Goal: Task Accomplishment & Management: Manage account settings

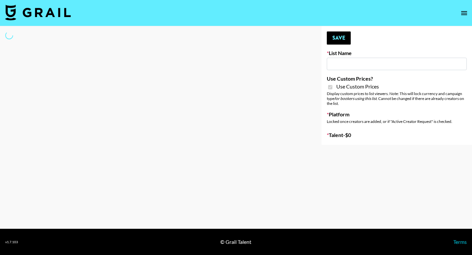
type input "Airbrush [DATE] Filters"
checkbox input "true"
select select "Brand"
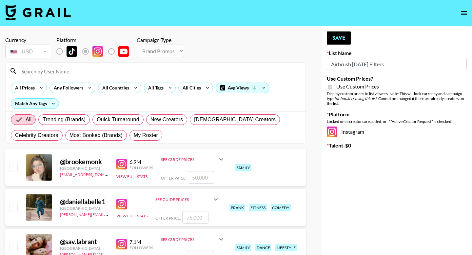
click at [149, 142] on div "All Trending (Brands) Quick Turnaround New Creators [DEMOGRAPHIC_DATA] Creators…" at bounding box center [156, 127] width 292 height 31
click at [149, 139] on span "My Roster" at bounding box center [146, 136] width 24 height 8
click at [134, 135] on input "My Roster" at bounding box center [134, 135] width 0 height 0
radio input "true"
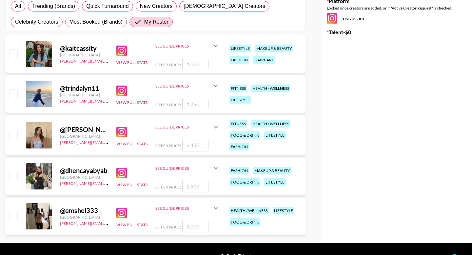
scroll to position [49, 0]
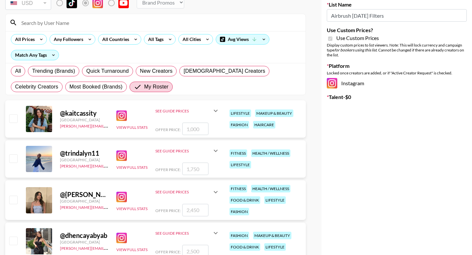
click at [11, 162] on input "checkbox" at bounding box center [13, 159] width 8 height 8
checkbox input "true"
type input "1750"
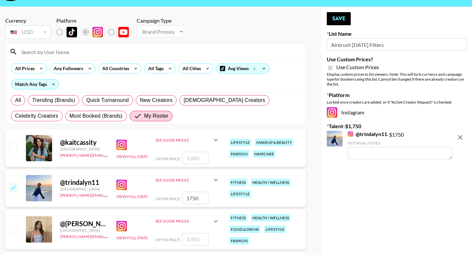
scroll to position [19, 0]
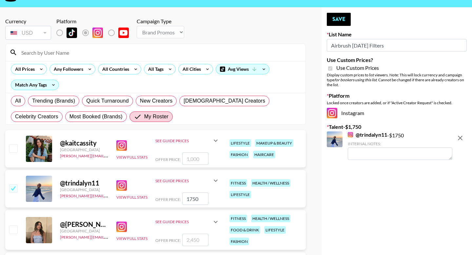
click at [338, 12] on div "Your changes have been saved! Save List Name Airbrush [DATE] Filters Use Custom…" at bounding box center [397, 173] width 151 height 330
click at [336, 26] on div "Your changes have been saved! Save List Name Airbrush [DATE] Filters Use Custom…" at bounding box center [397, 173] width 151 height 330
click at [335, 21] on button "Save" at bounding box center [339, 19] width 24 height 13
